Goal: Task Accomplishment & Management: Manage account settings

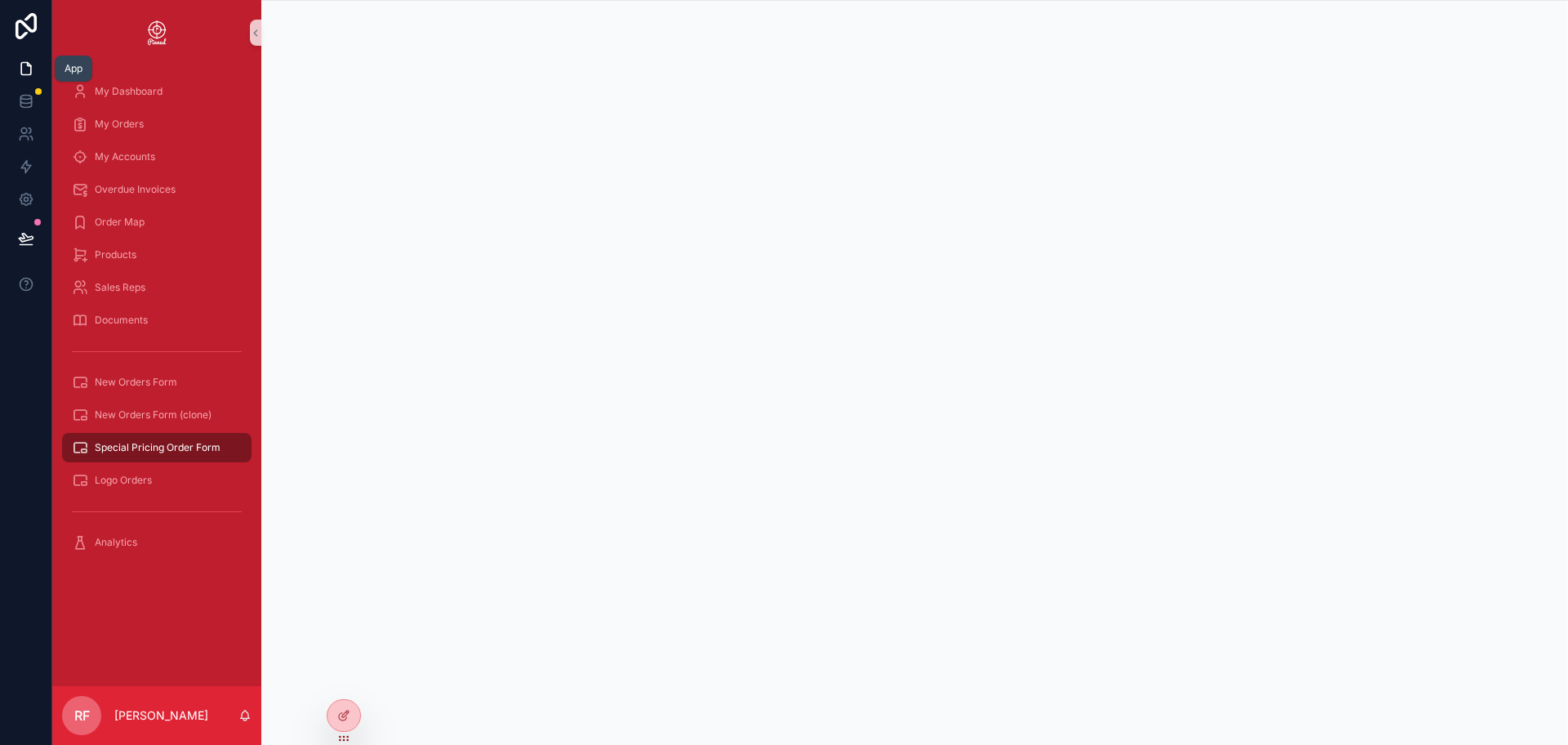
click at [22, 66] on icon at bounding box center [26, 68] width 16 height 16
click at [151, 113] on div "My Orders" at bounding box center [157, 124] width 170 height 27
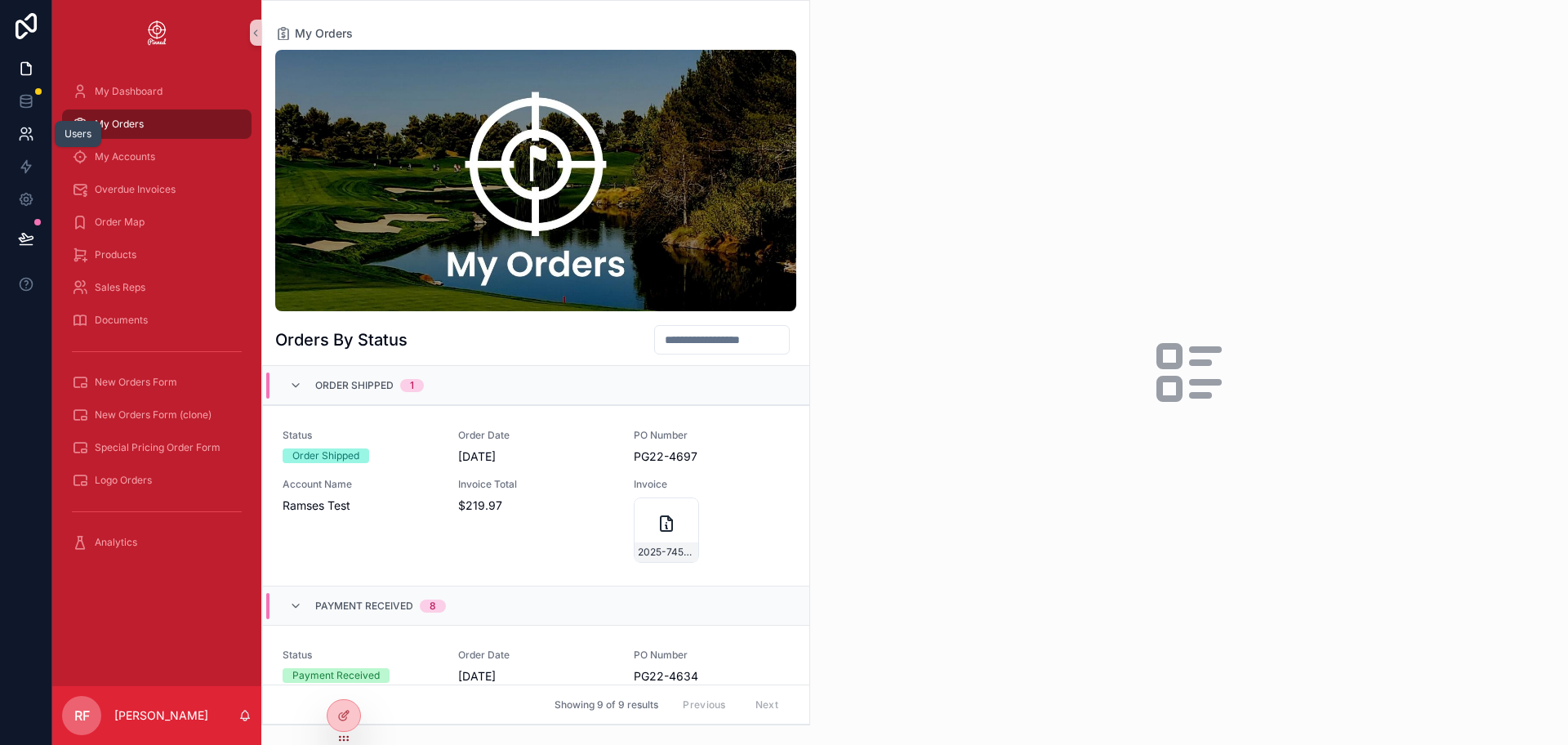
click at [26, 141] on icon at bounding box center [26, 133] width 16 height 16
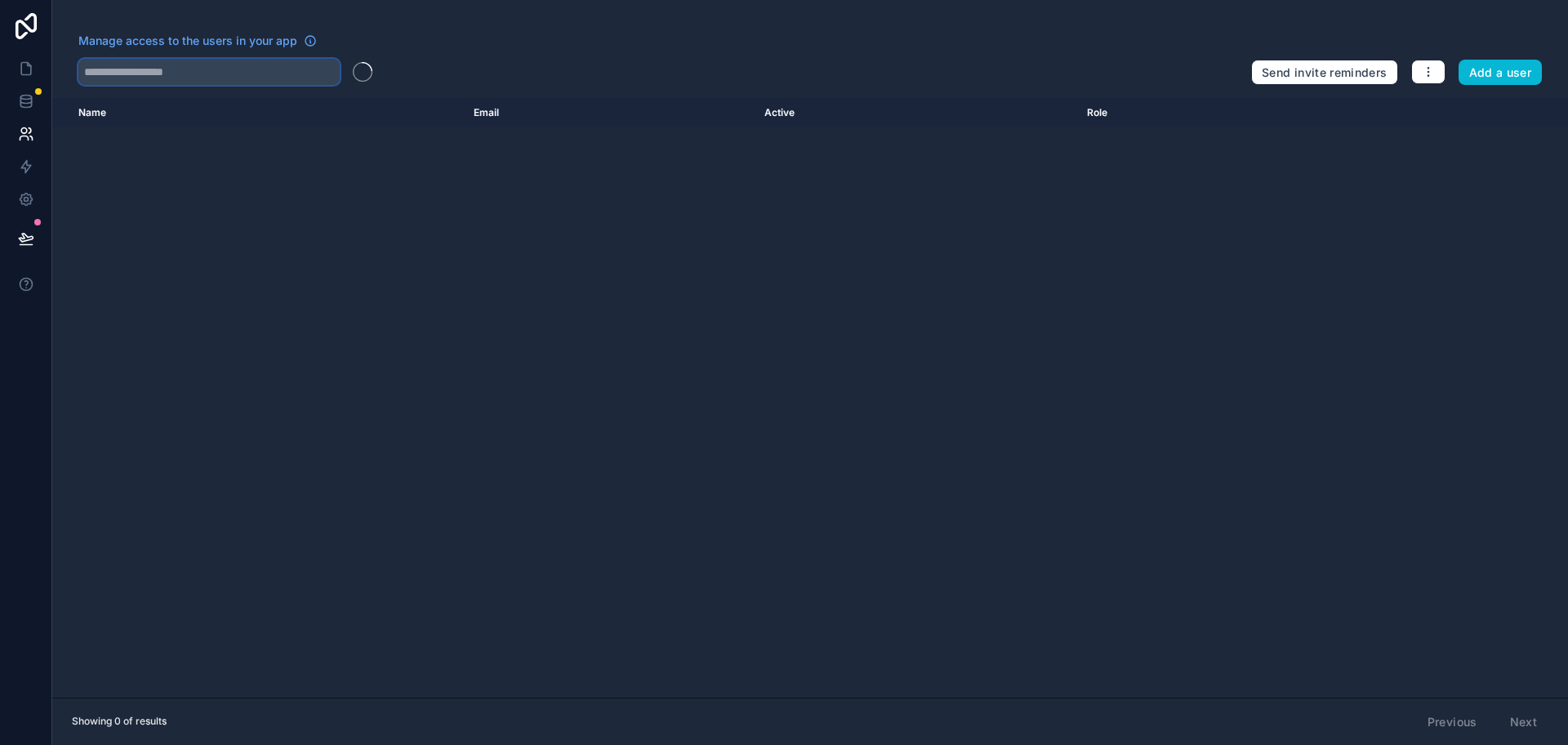
click at [245, 67] on input "text" at bounding box center [209, 72] width 261 height 27
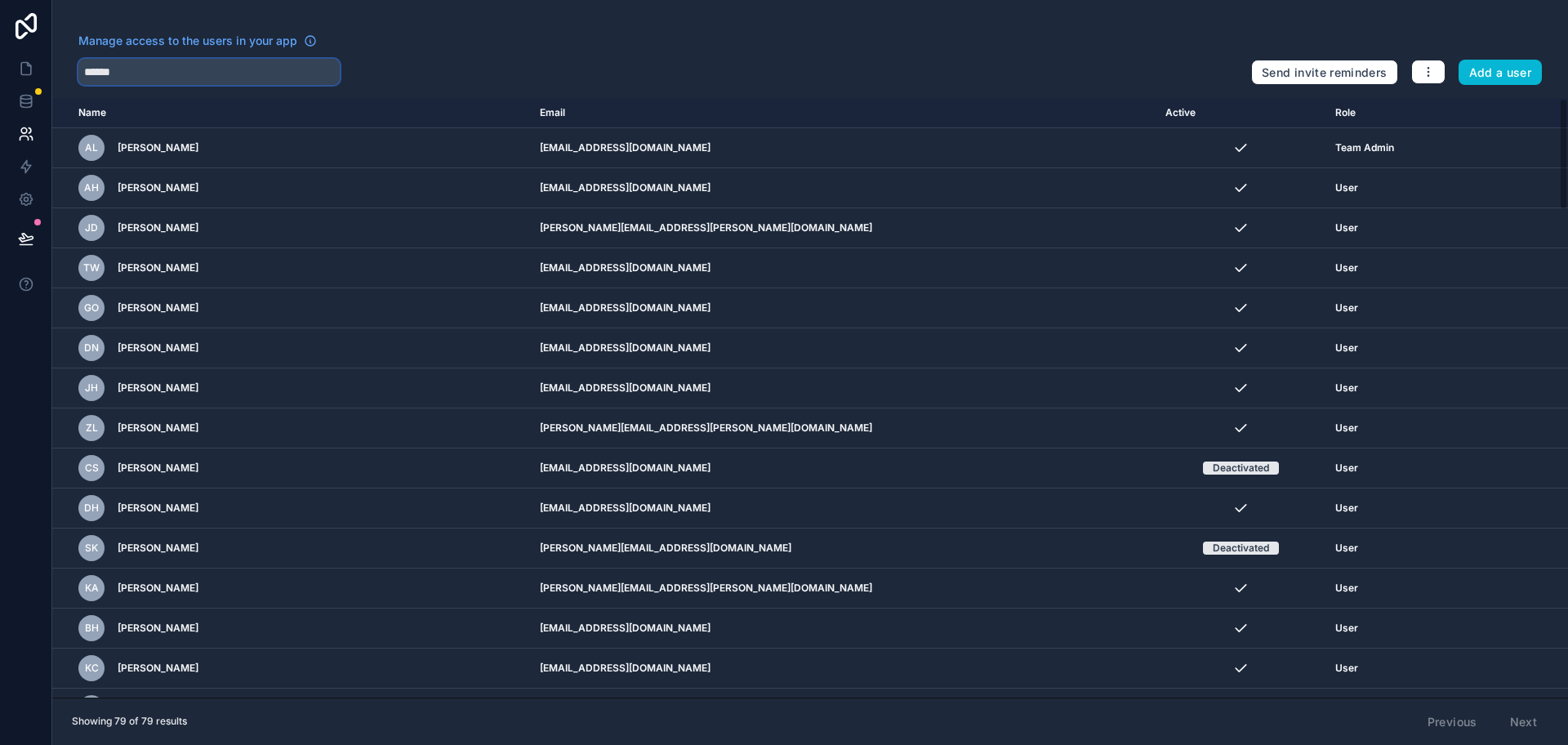
type input "******"
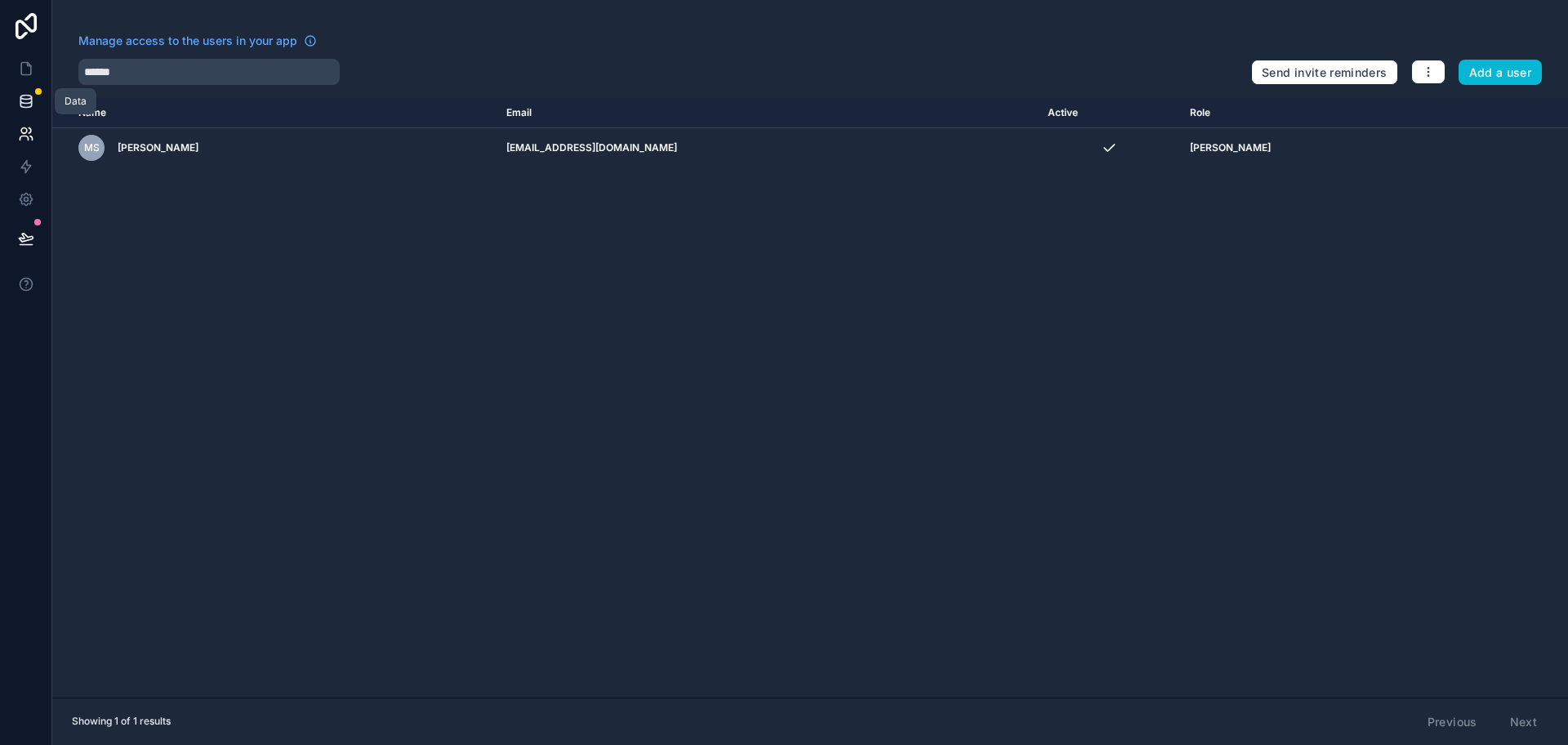
click at [26, 116] on link at bounding box center [26, 101] width 51 height 33
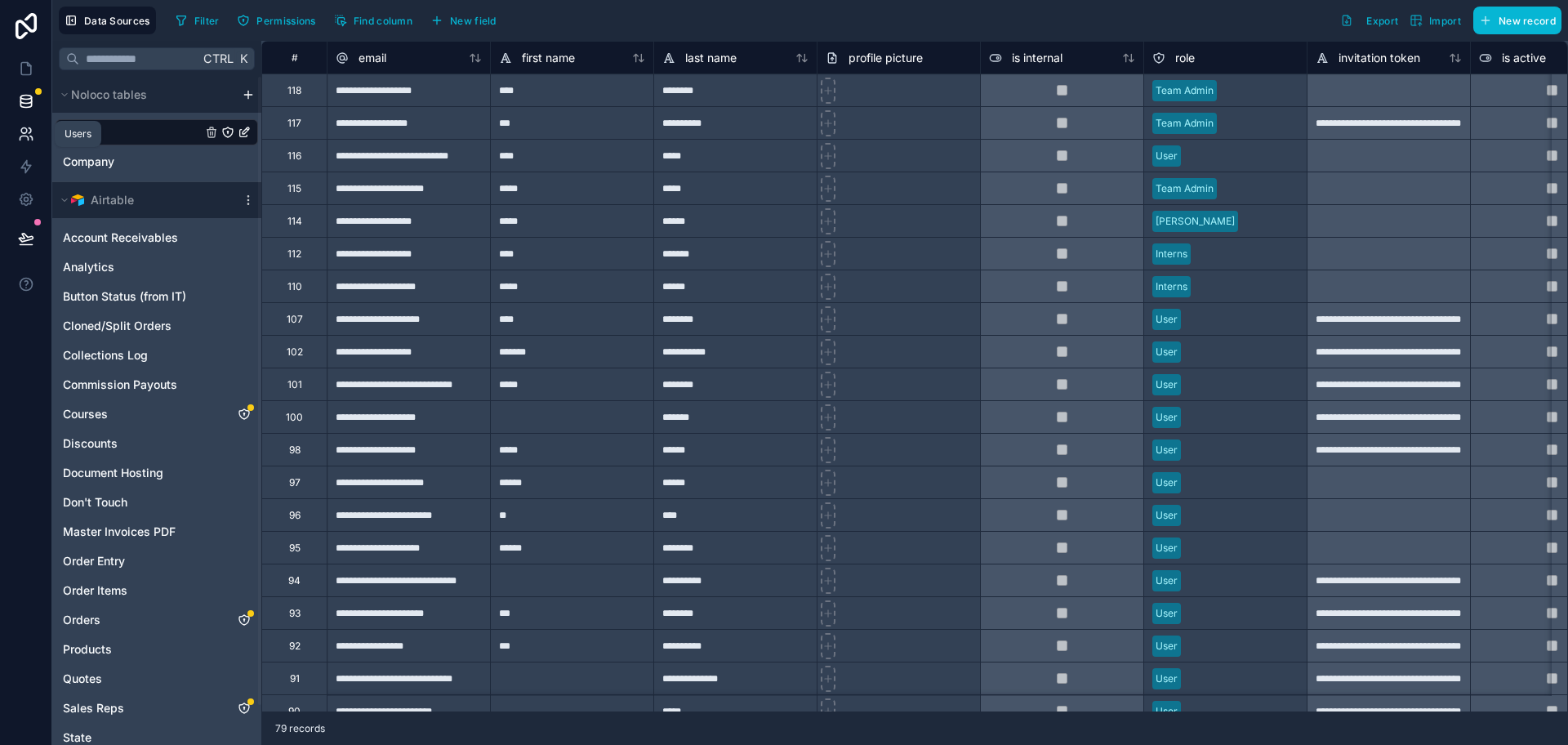
click at [30, 129] on icon at bounding box center [29, 131] width 3 height 5
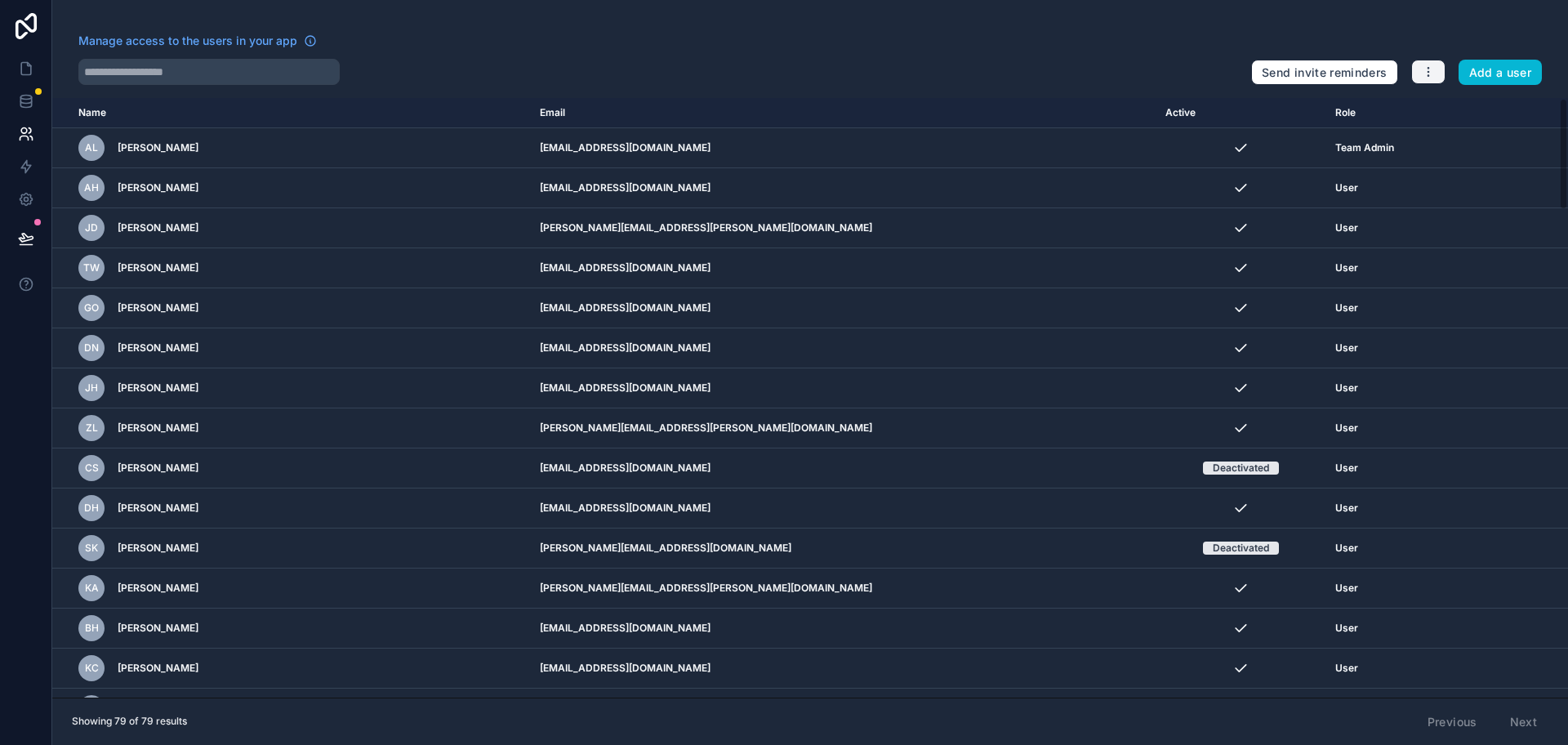
click at [1432, 66] on icon "button" at bounding box center [1429, 72] width 13 height 13
click at [1425, 105] on icon at bounding box center [1423, 111] width 13 height 13
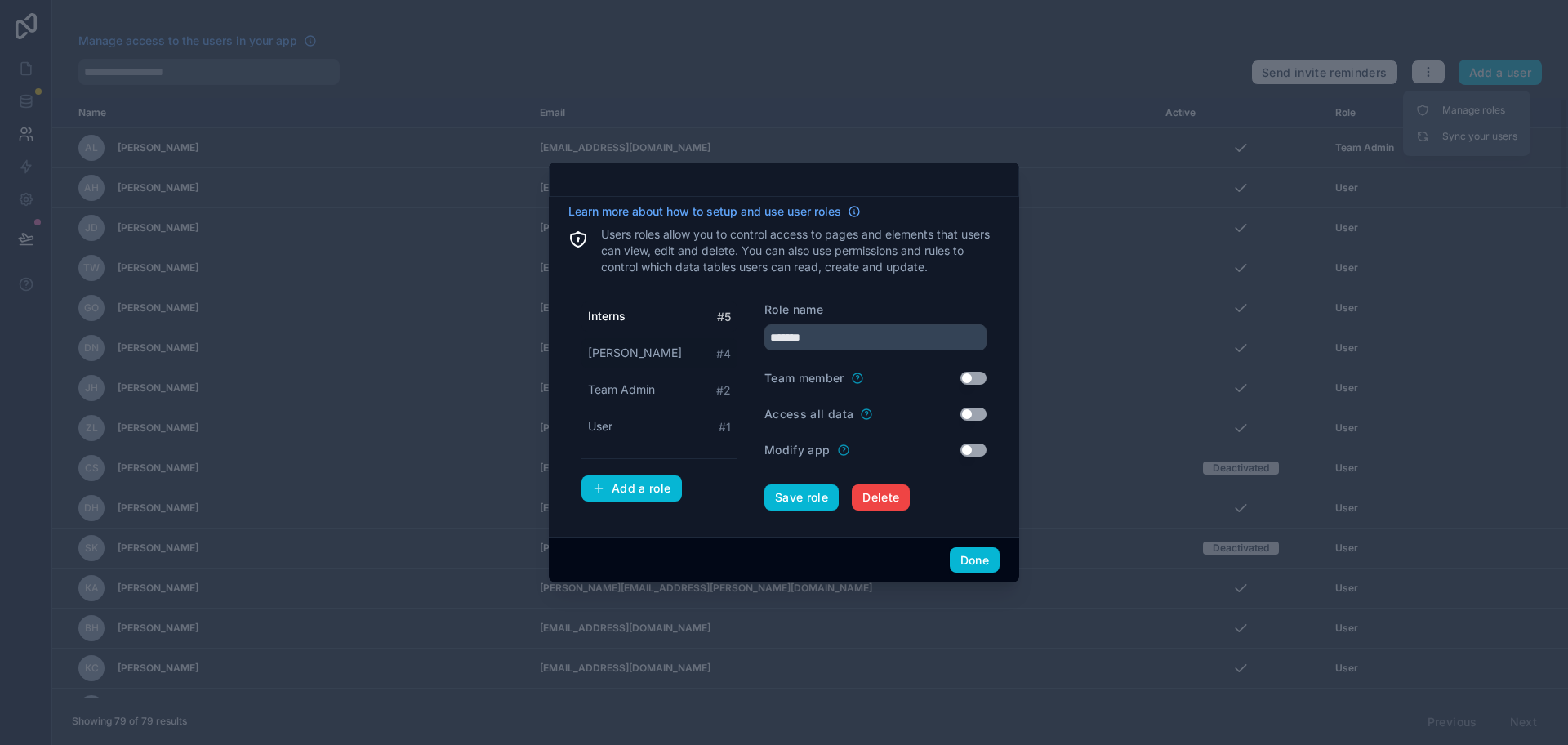
click at [638, 356] on div "[PERSON_NAME] # 4" at bounding box center [660, 353] width 156 height 30
type input "*****"
click at [985, 564] on button "Done" at bounding box center [975, 560] width 50 height 27
